Goal: Navigation & Orientation: Find specific page/section

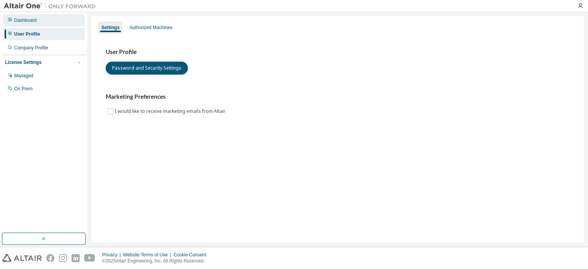
click at [23, 21] on div "Dashboard" at bounding box center [25, 20] width 23 height 6
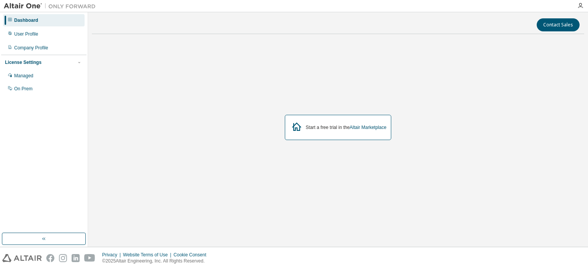
click at [56, 7] on img at bounding box center [52, 6] width 96 height 8
click at [23, 5] on img at bounding box center [52, 6] width 96 height 8
